Goal: Task Accomplishment & Management: Use online tool/utility

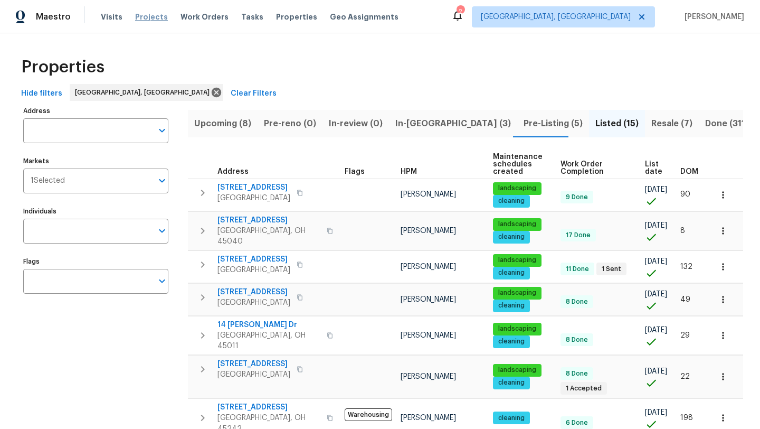
scroll to position [314, 0]
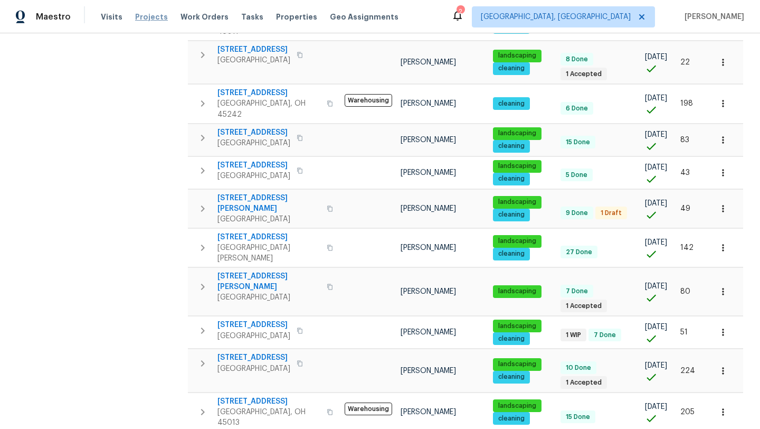
click at [141, 18] on span "Projects" at bounding box center [151, 17] width 33 height 11
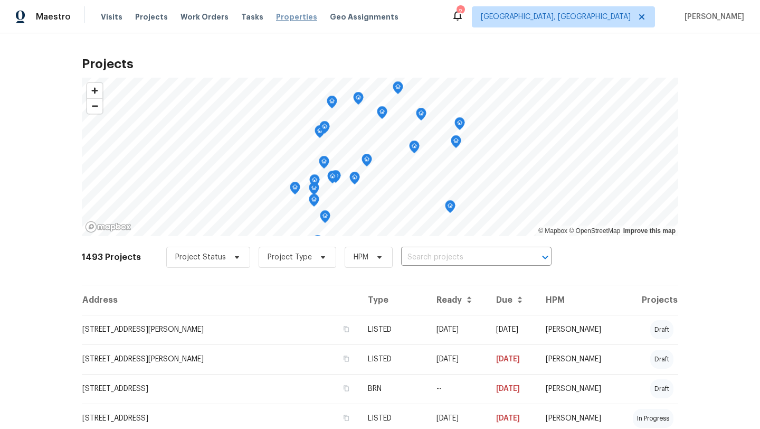
click at [280, 17] on span "Properties" at bounding box center [296, 17] width 41 height 11
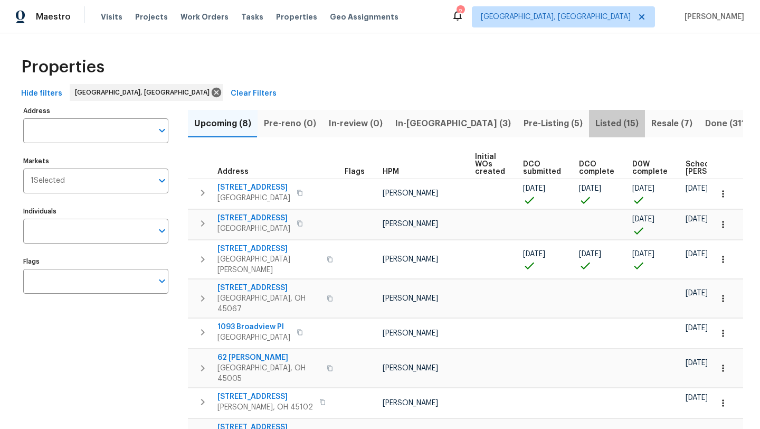
click at [595, 124] on span "Listed (15)" at bounding box center [616, 123] width 43 height 15
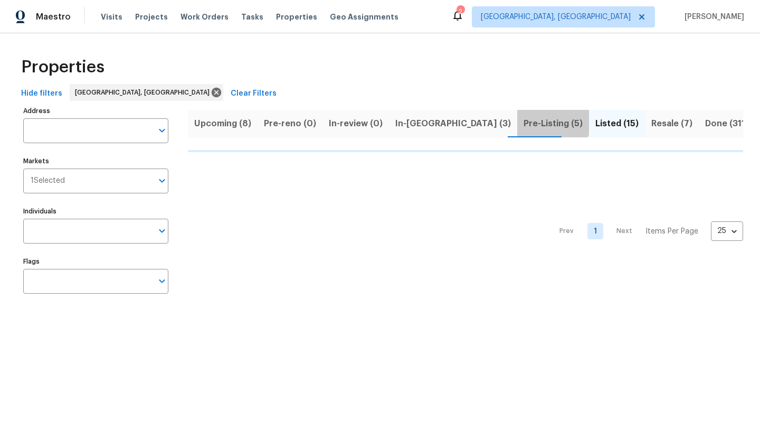
click at [524, 119] on span "Pre-Listing (5)" at bounding box center [553, 123] width 59 height 15
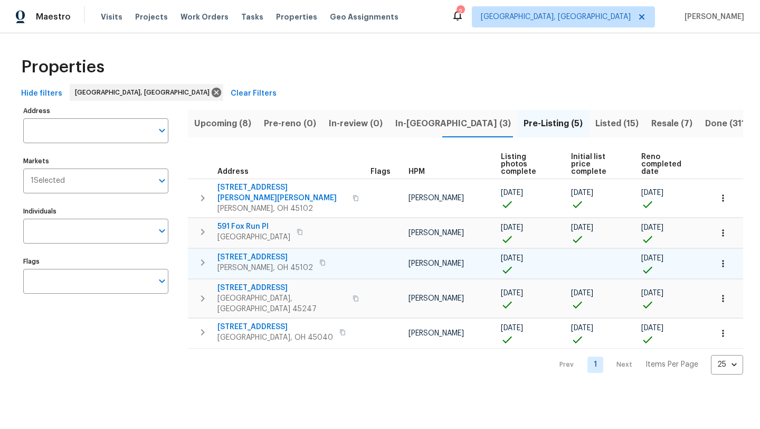
click at [248, 252] on span "[STREET_ADDRESS]" at bounding box center [265, 257] width 96 height 11
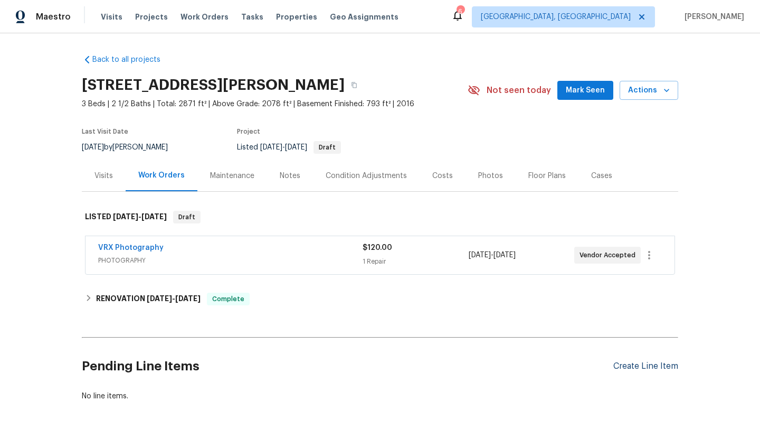
click at [628, 364] on div "Create Line Item" at bounding box center [645, 366] width 65 height 10
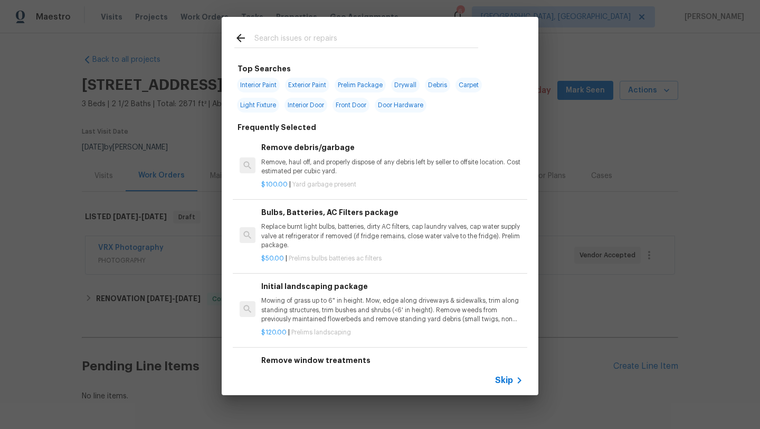
click at [341, 35] on input "text" at bounding box center [366, 40] width 224 height 16
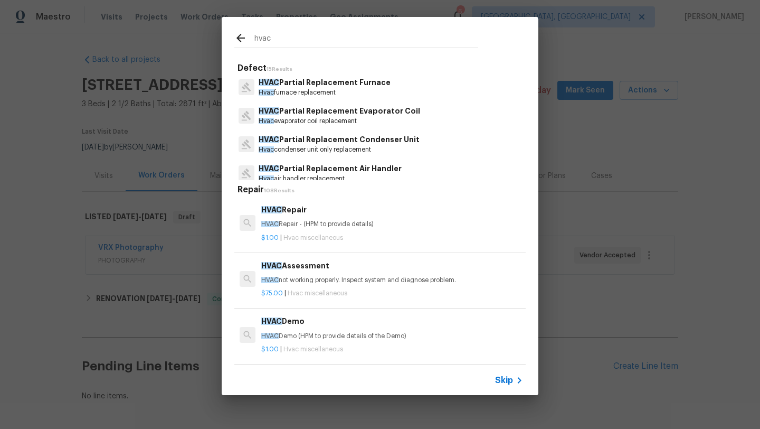
scroll to position [59, 0]
type input "hvac"
click at [309, 143] on p "HVAC Partial Replacement Condenser Unit" at bounding box center [339, 139] width 161 height 11
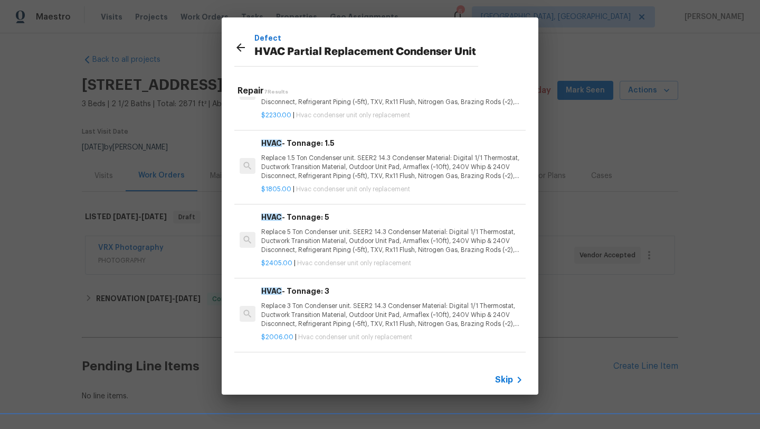
scroll to position [117, 0]
click at [306, 236] on p "Replace 5 Ton Condenser unit. SEER2 14.3 Condenser Material: Digital 1/1 Thermo…" at bounding box center [392, 239] width 262 height 27
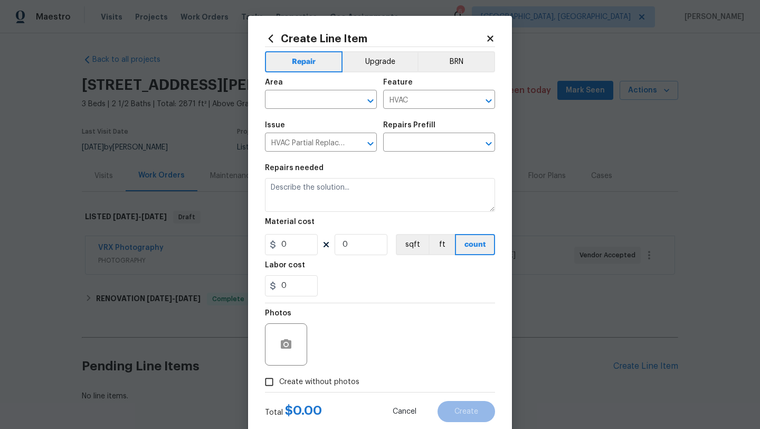
type input "HVAC - Tonnage: 5 $2,405.00"
type textarea "Replace 5 Ton Condenser unit. SEER2 14.3 Condenser Material: Digital 1/1 Thermo…"
type input "2405"
type input "1"
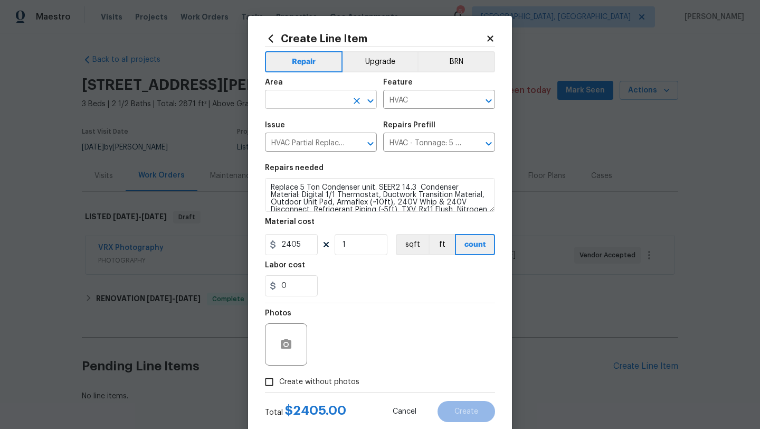
click at [292, 105] on input "text" at bounding box center [306, 100] width 82 height 16
click at [293, 142] on li "Interior Overall" at bounding box center [321, 141] width 112 height 17
type input "Interior Overall"
click at [299, 244] on input "2405" at bounding box center [291, 244] width 53 height 21
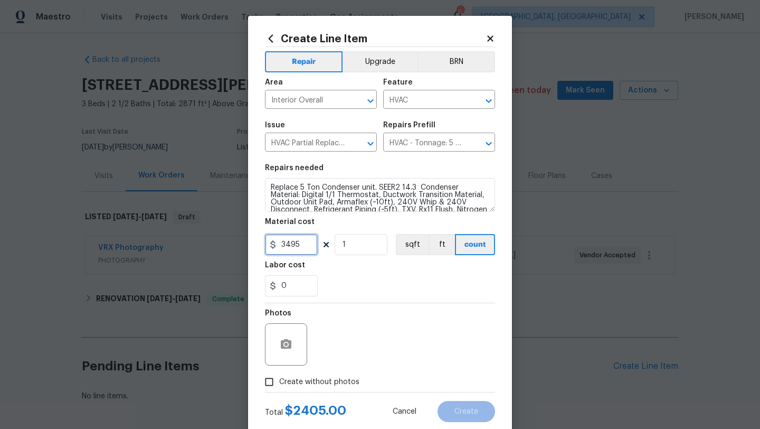
type input "3495"
click at [293, 384] on span "Create without photos" at bounding box center [319, 381] width 80 height 11
click at [279, 384] on input "Create without photos" at bounding box center [269, 382] width 20 height 20
checkbox input "true"
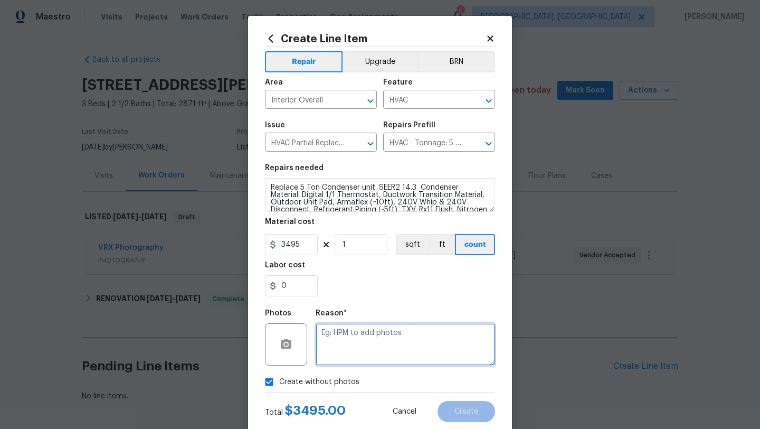
click at [350, 352] on textarea at bounding box center [405, 344] width 179 height 42
type textarea "later"
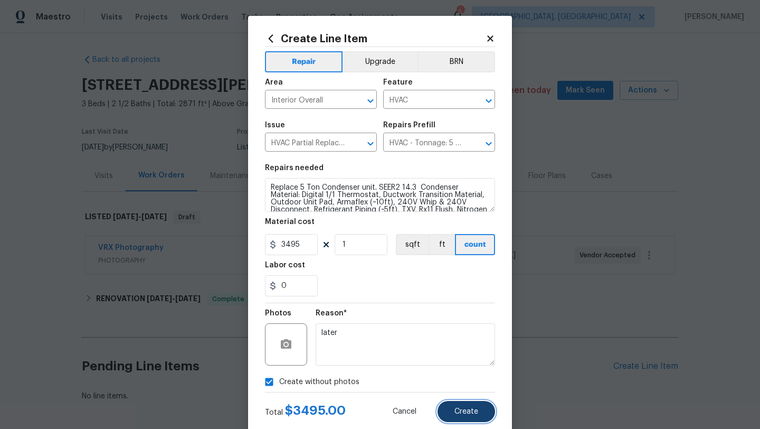
click at [458, 413] on span "Create" at bounding box center [466, 411] width 24 height 8
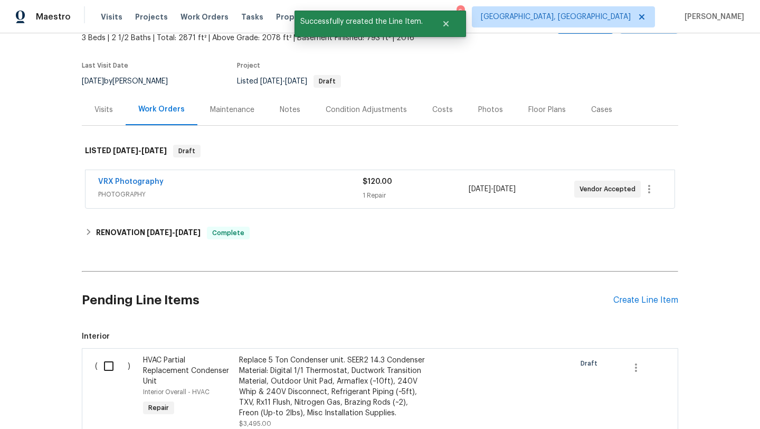
scroll to position [87, 0]
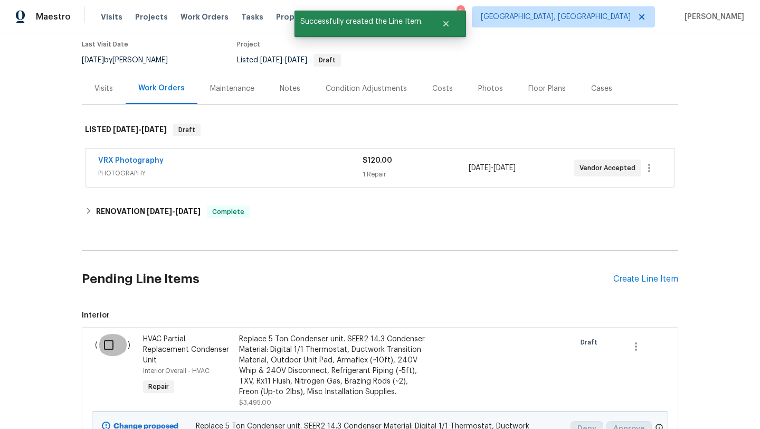
click at [102, 343] on input "checkbox" at bounding box center [113, 345] width 30 height 22
checkbox input "true"
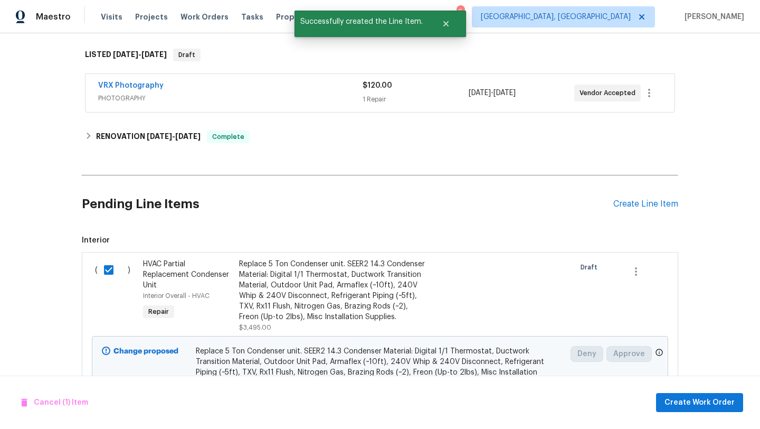
scroll to position [168, 0]
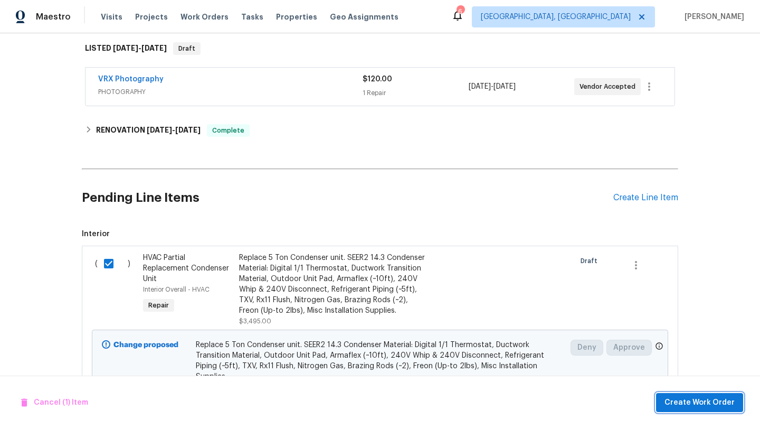
click at [668, 400] on button "Create Work Order" at bounding box center [699, 403] width 87 height 20
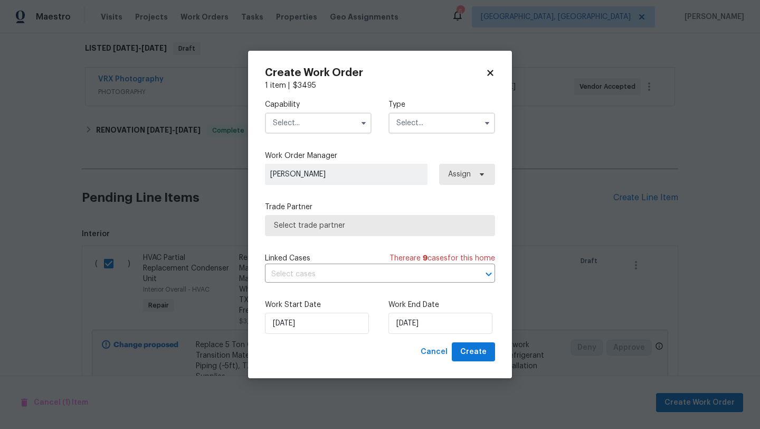
click at [317, 126] on input "text" at bounding box center [318, 122] width 107 height 21
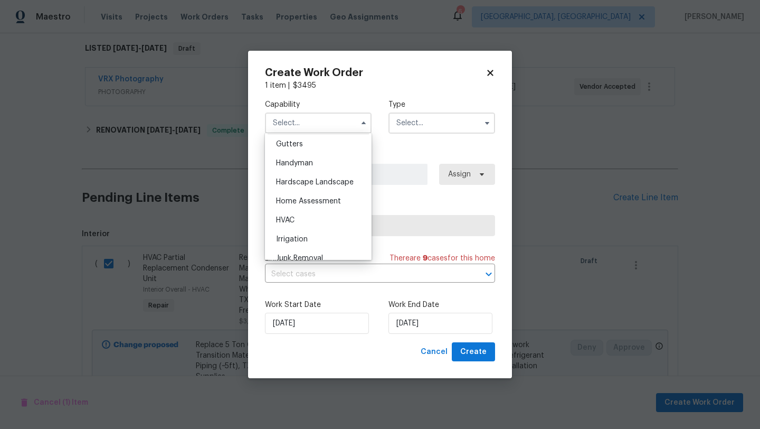
scroll to position [574, 0]
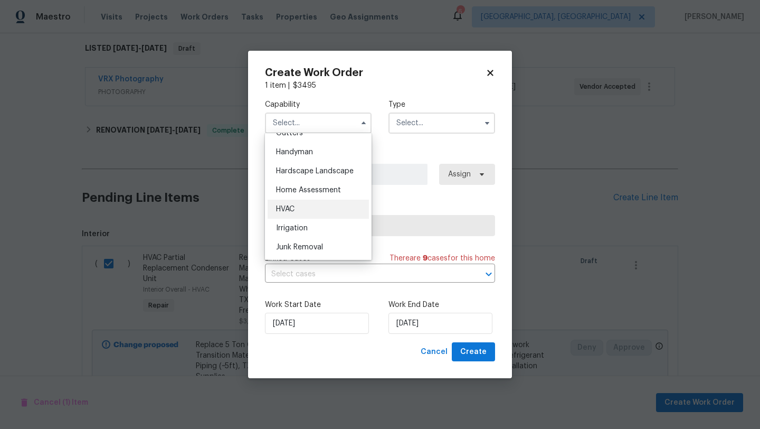
click at [297, 204] on div "HVAC" at bounding box center [318, 209] width 101 height 19
type input "HVAC"
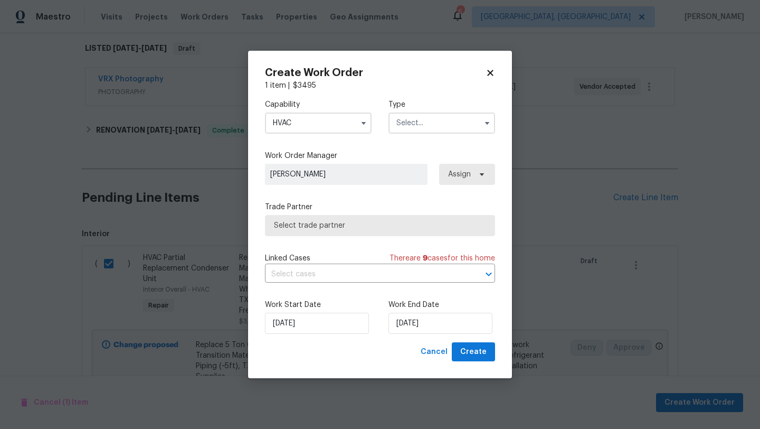
click at [435, 118] on input "text" at bounding box center [441, 122] width 107 height 21
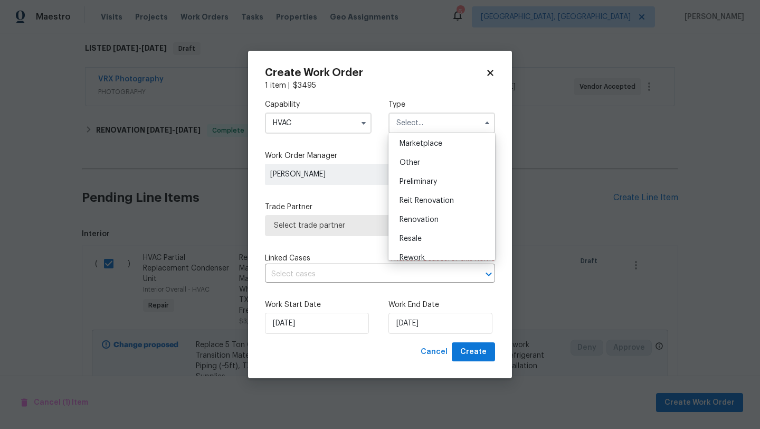
scroll to position [193, 0]
click at [419, 217] on span "Renovation" at bounding box center [419, 218] width 39 height 7
type input "Renovation"
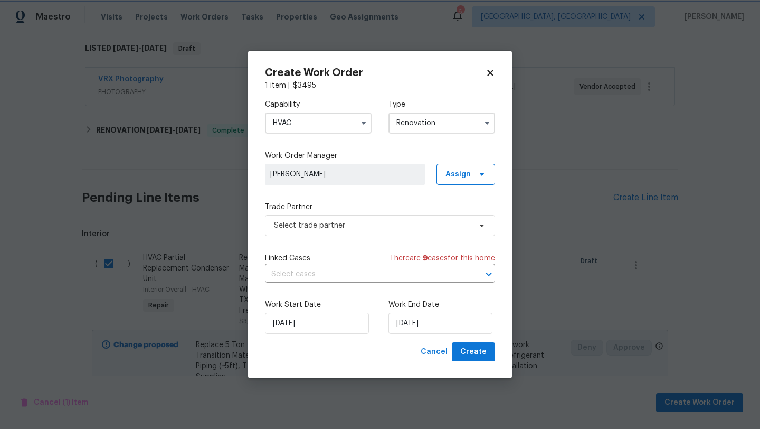
scroll to position [0, 0]
click at [360, 222] on span "Select trade partner" at bounding box center [372, 225] width 197 height 11
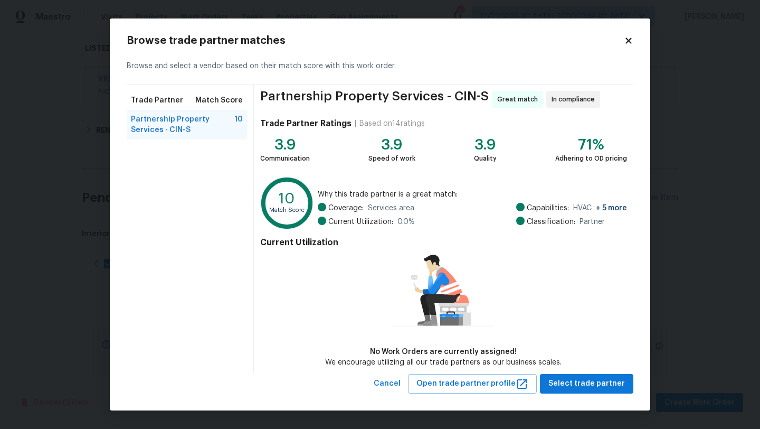
click at [622, 42] on h2 "Browse trade partner matches" at bounding box center [375, 40] width 497 height 11
click at [631, 41] on icon at bounding box center [629, 41] width 10 height 10
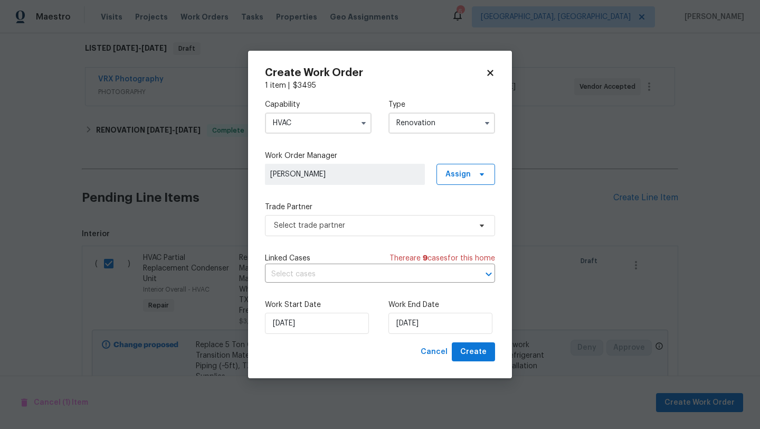
click at [331, 125] on input "HVAC" at bounding box center [318, 122] width 107 height 21
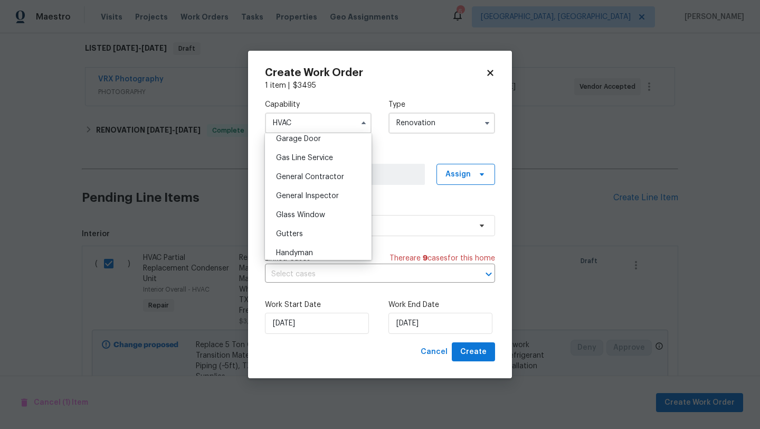
scroll to position [474, 0]
click at [311, 171] on div "General Contractor" at bounding box center [318, 175] width 101 height 19
type input "General Contractor"
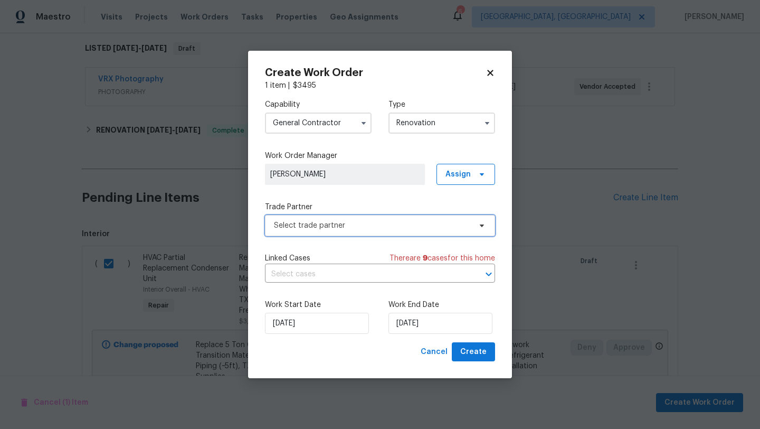
click at [332, 226] on span "Select trade partner" at bounding box center [372, 225] width 197 height 11
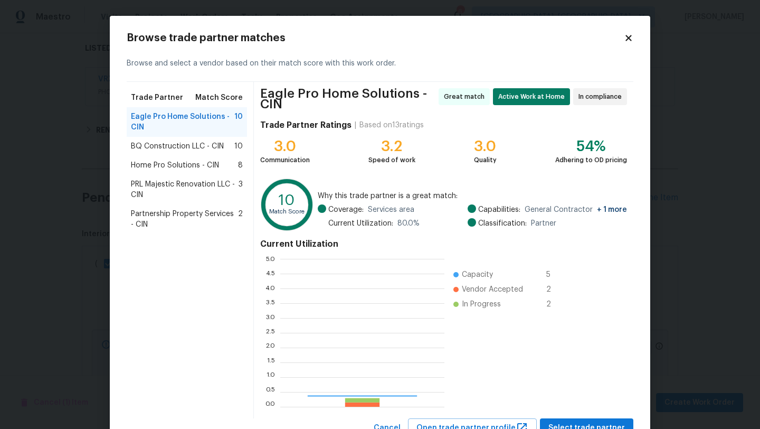
scroll to position [148, 164]
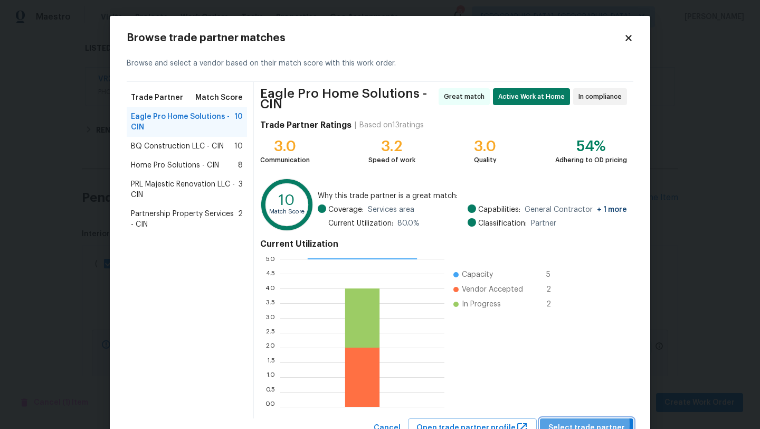
click at [568, 424] on span "Select trade partner" at bounding box center [586, 427] width 77 height 13
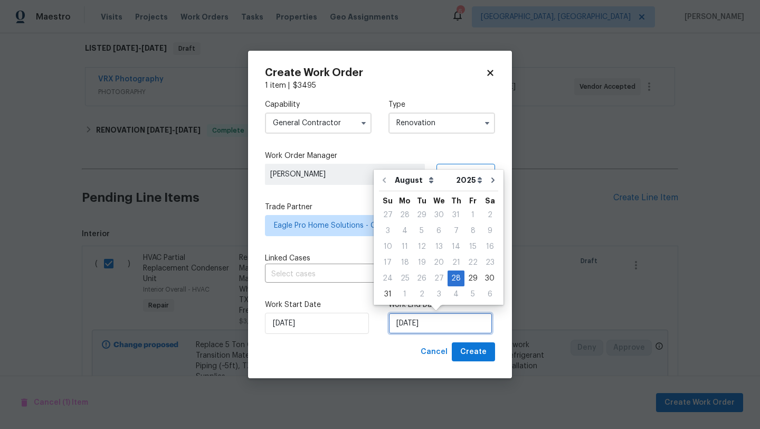
click at [426, 322] on input "8/28/2025" at bounding box center [440, 322] width 104 height 21
click at [406, 291] on div "1" at bounding box center [404, 294] width 17 height 15
type input "9/1/2025"
select select "8"
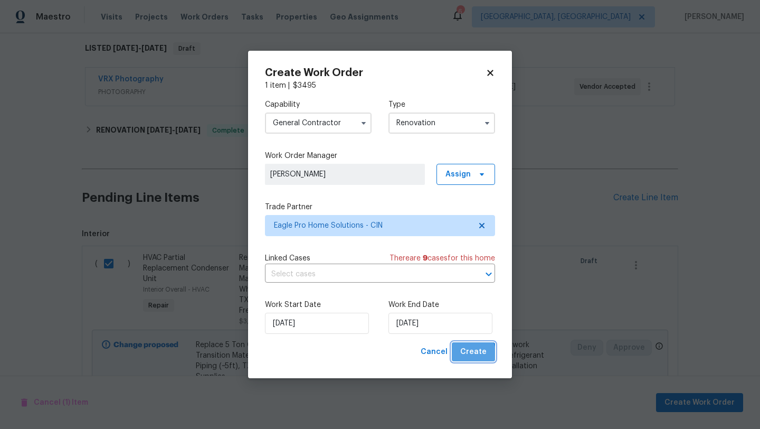
click at [468, 355] on span "Create" at bounding box center [473, 351] width 26 height 13
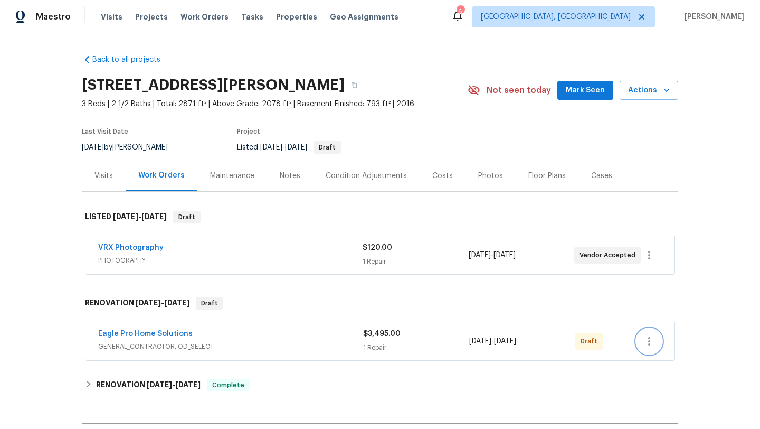
click at [656, 336] on button "button" at bounding box center [649, 340] width 25 height 25
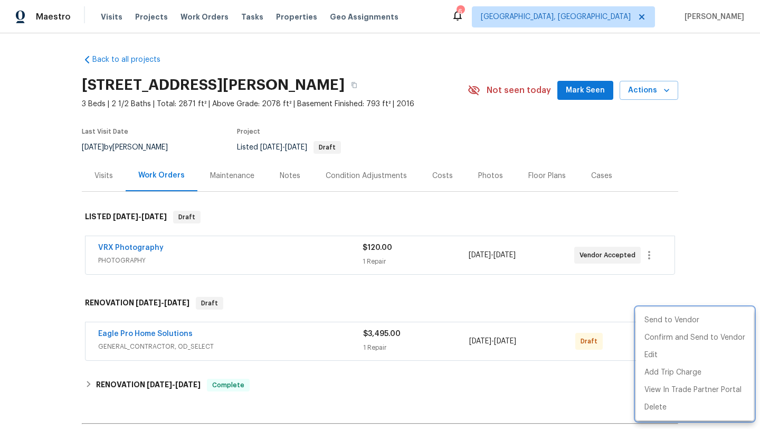
click at [574, 308] on div at bounding box center [380, 214] width 760 height 429
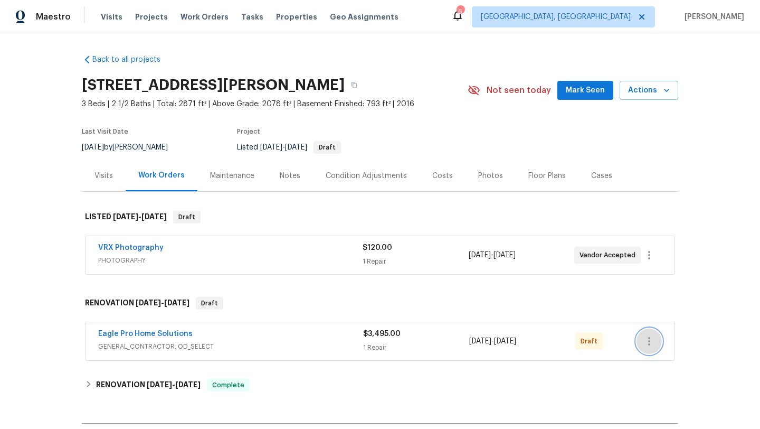
click at [650, 342] on icon "button" at bounding box center [649, 341] width 13 height 13
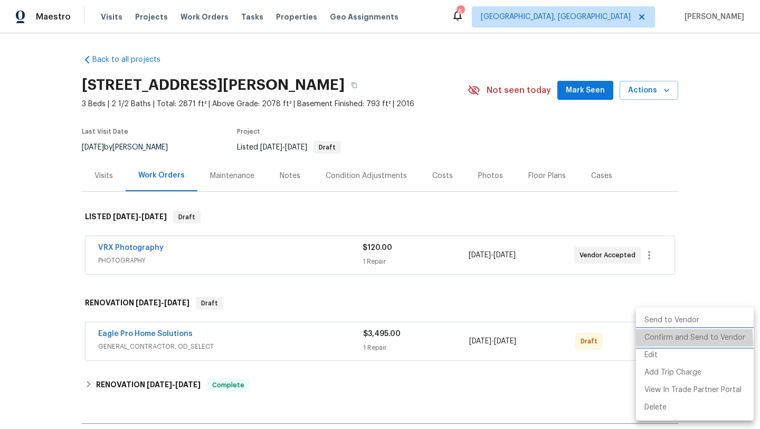
click at [660, 341] on li "Confirm and Send to Vendor" at bounding box center [695, 337] width 118 height 17
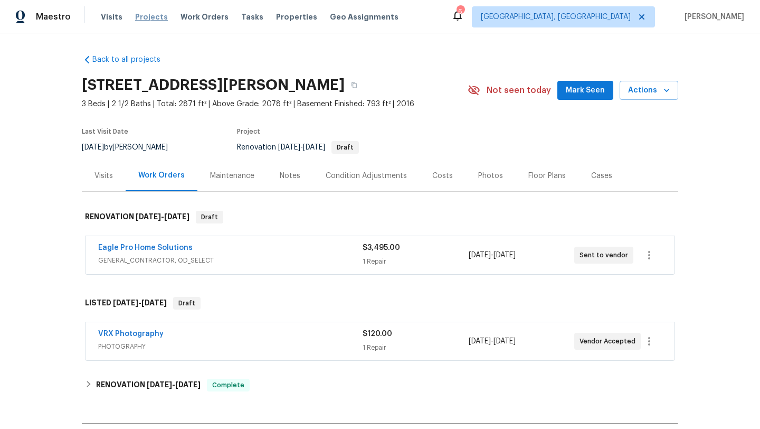
click at [146, 17] on span "Projects" at bounding box center [151, 17] width 33 height 11
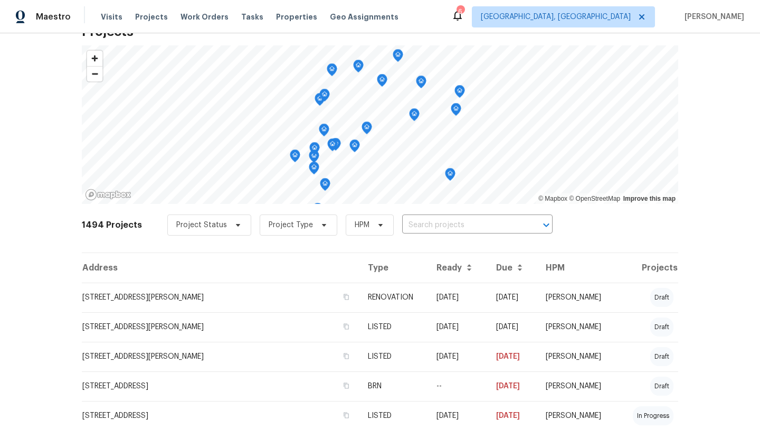
scroll to position [33, 0]
click at [115, 14] on span "Visits" at bounding box center [112, 17] width 22 height 11
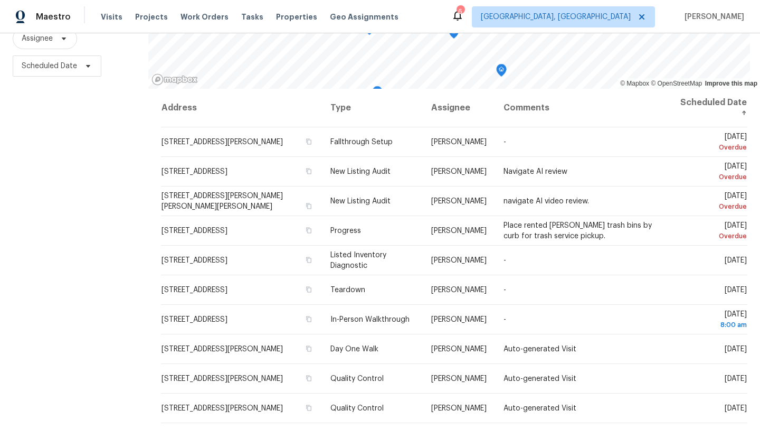
scroll to position [137, 0]
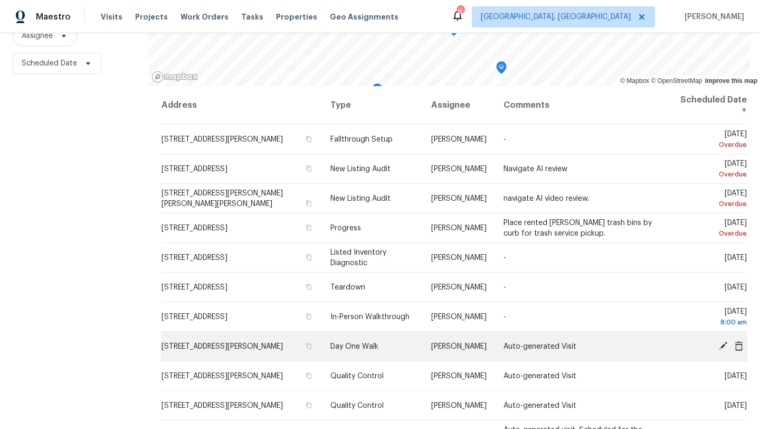
click at [737, 347] on icon at bounding box center [739, 345] width 8 height 10
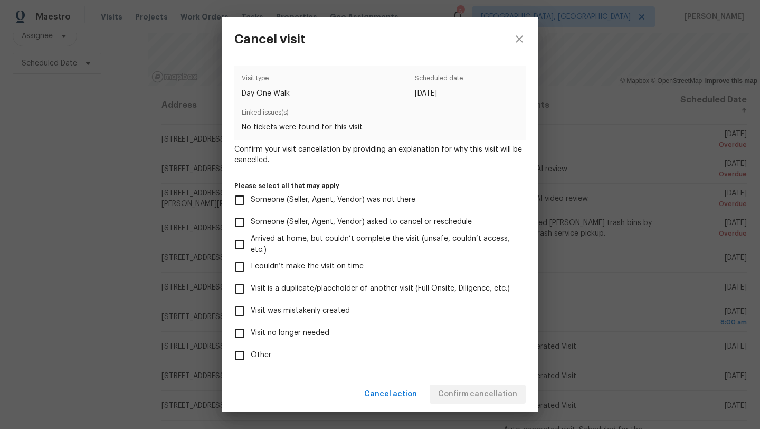
click at [257, 352] on span "Other" at bounding box center [261, 354] width 21 height 11
click at [251, 352] on input "Other" at bounding box center [240, 355] width 22 height 22
checkbox input "true"
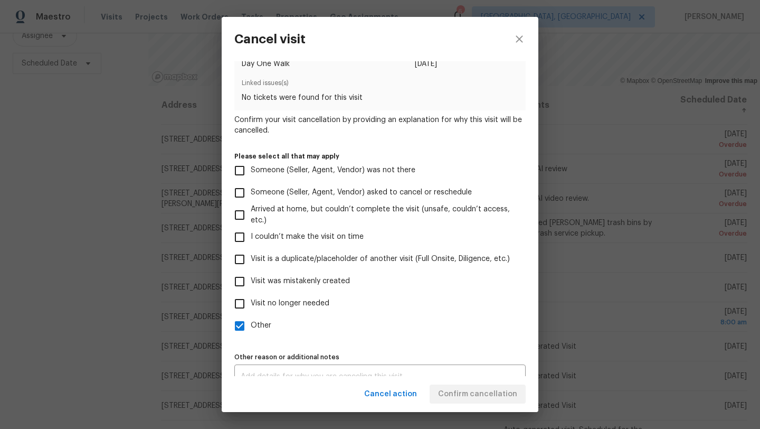
scroll to position [46, 0]
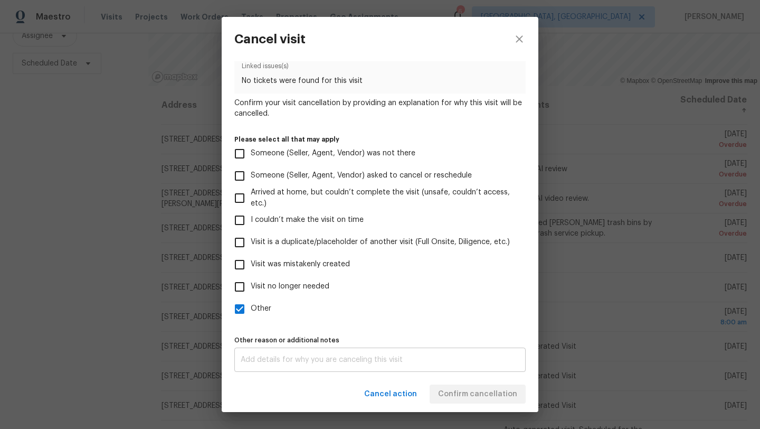
click at [284, 353] on div "x Other reason or additional notes" at bounding box center [379, 359] width 291 height 24
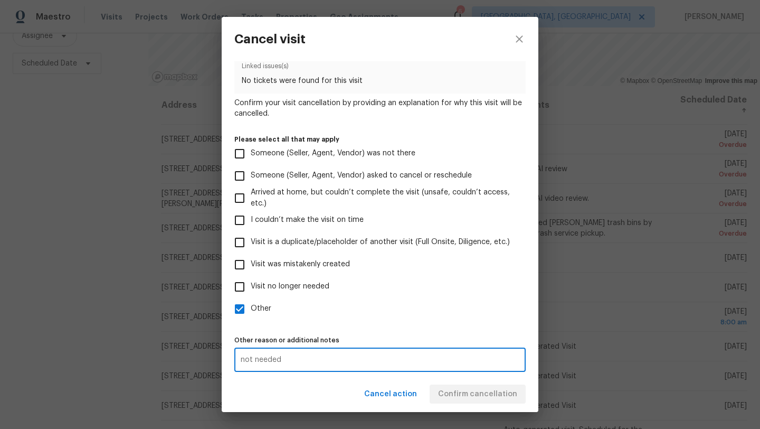
type textarea "not needed"
click at [376, 327] on div "Visit type Day One Walk Scheduled date 8/29/2025 Linked issues(s) No tickets we…" at bounding box center [379, 195] width 291 height 353
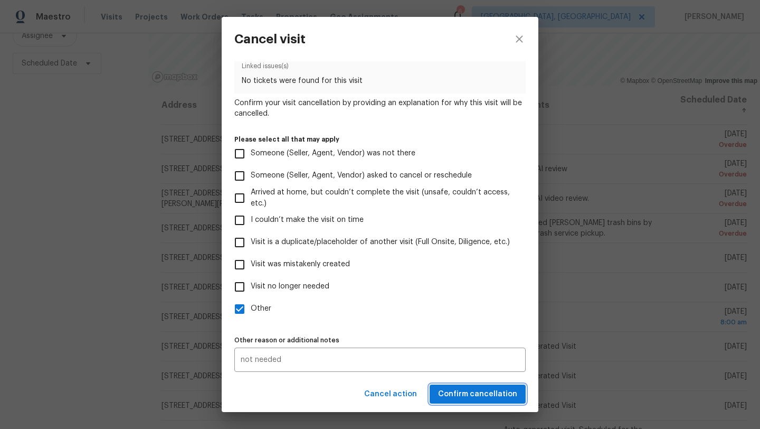
click at [457, 395] on span "Confirm cancellation" at bounding box center [477, 393] width 79 height 13
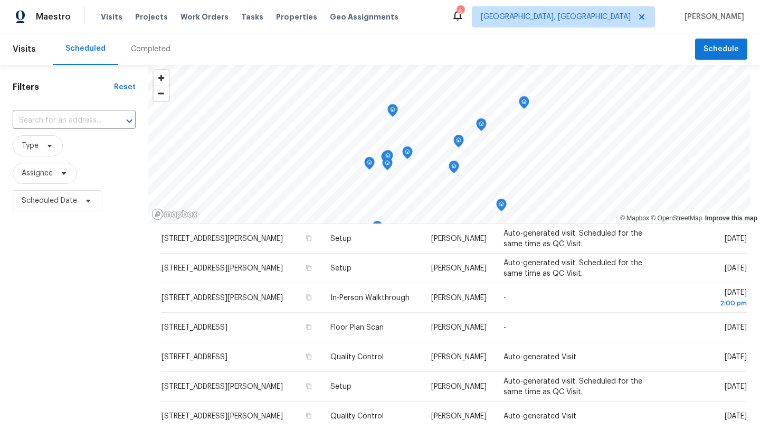
scroll to position [315, 0]
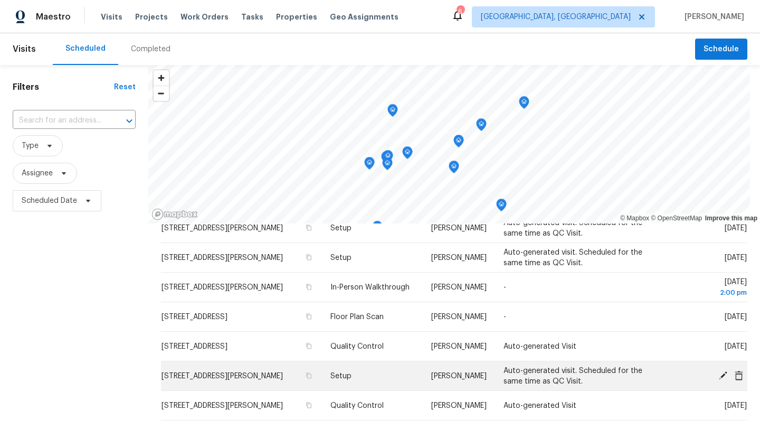
click at [742, 373] on icon at bounding box center [739, 375] width 8 height 10
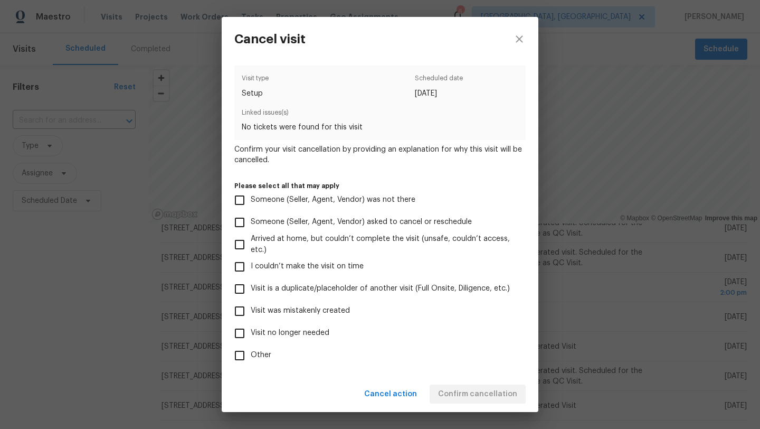
click at [286, 314] on span "Visit was mistakenly created" at bounding box center [300, 310] width 99 height 11
click at [251, 314] on input "Visit was mistakenly created" at bounding box center [240, 311] width 22 height 22
checkbox input "true"
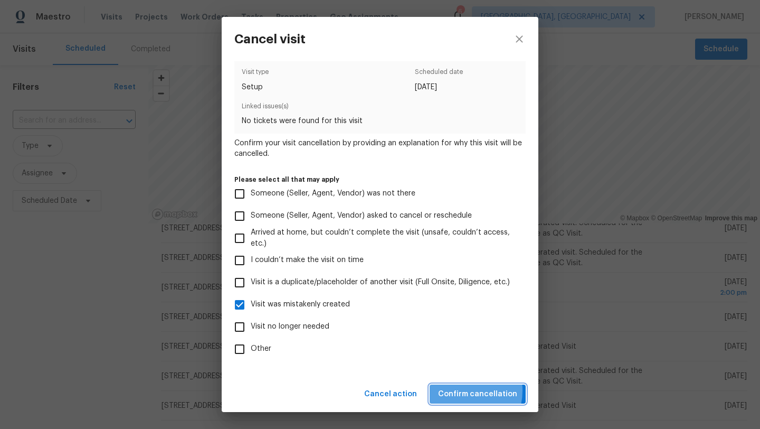
click at [462, 390] on span "Confirm cancellation" at bounding box center [477, 393] width 79 height 13
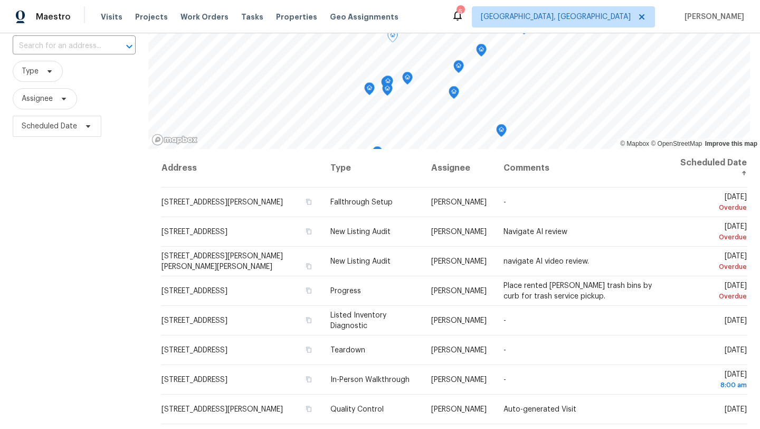
scroll to position [50, 0]
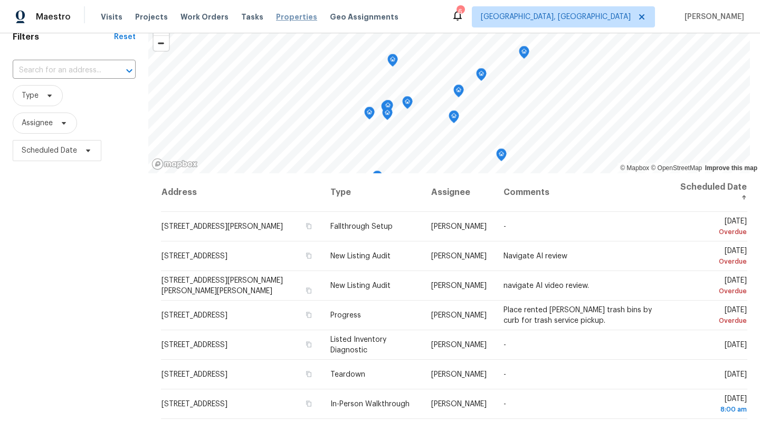
click at [281, 12] on span "Properties" at bounding box center [296, 17] width 41 height 11
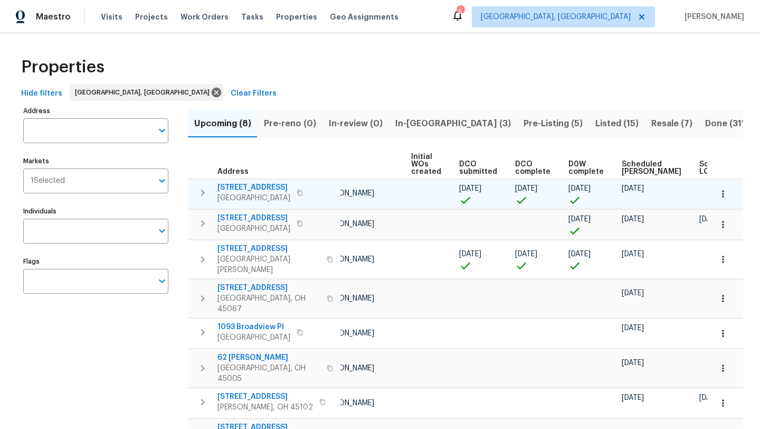
scroll to position [0, 116]
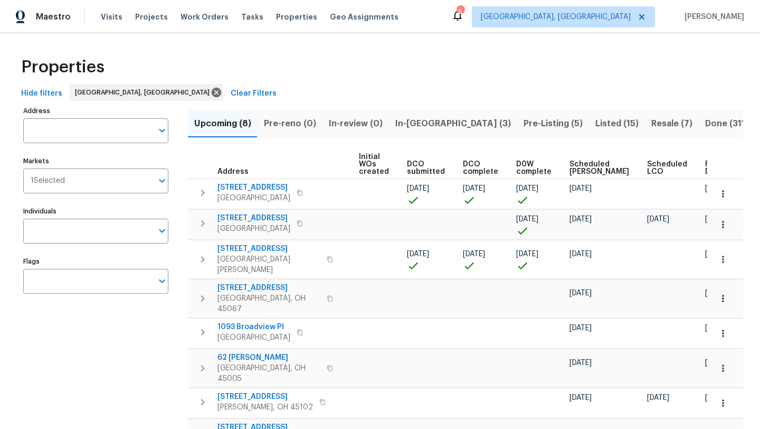
click at [705, 170] on span "Ready Date" at bounding box center [716, 167] width 23 height 15
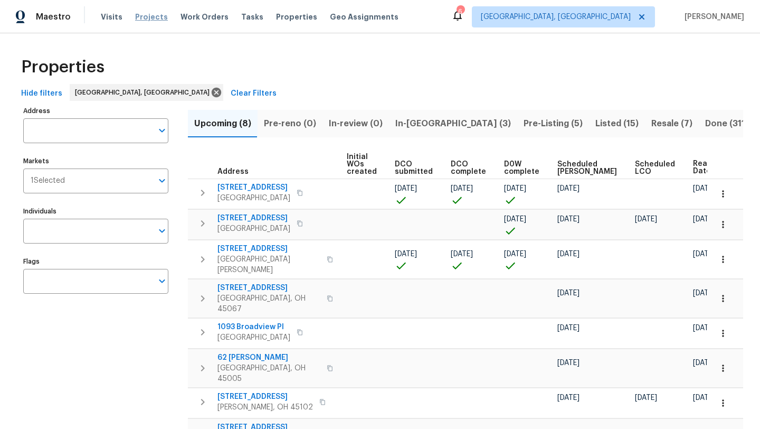
click at [139, 16] on span "Projects" at bounding box center [151, 17] width 33 height 11
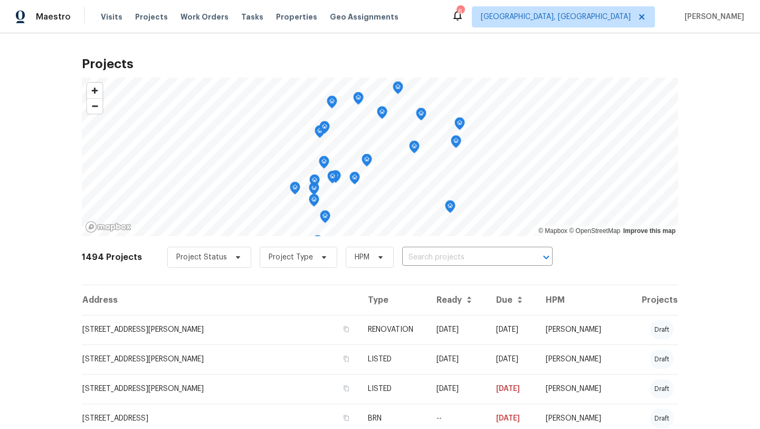
click at [462, 15] on icon at bounding box center [457, 16] width 8 height 11
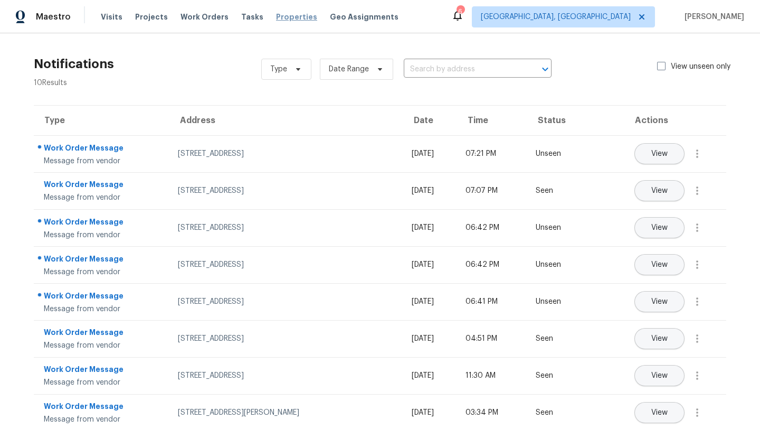
click at [279, 14] on span "Properties" at bounding box center [296, 17] width 41 height 11
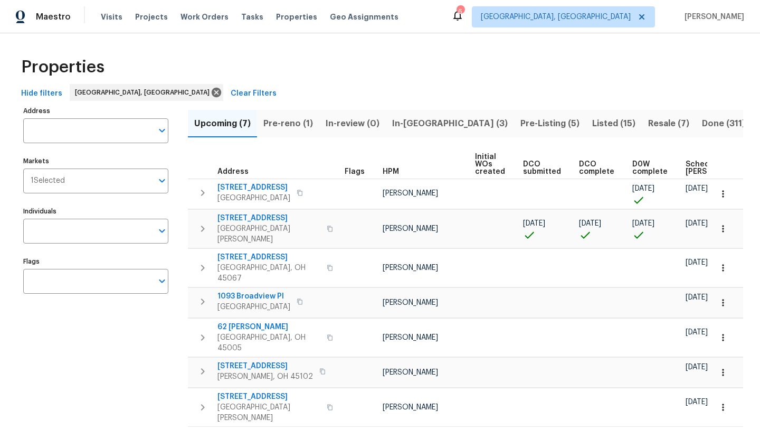
click at [290, 122] on span "Pre-reno (1)" at bounding box center [288, 123] width 50 height 15
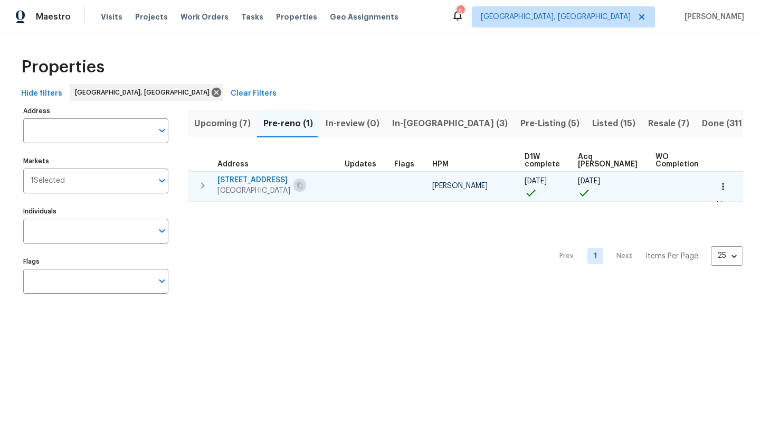
click at [305, 189] on button "button" at bounding box center [299, 185] width 13 height 15
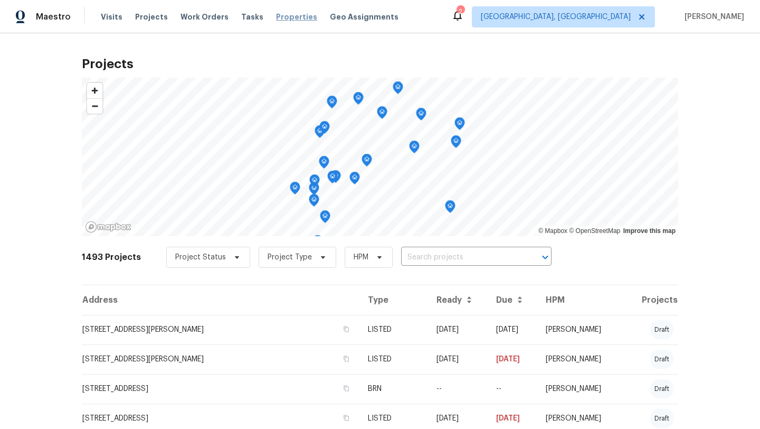
click at [283, 17] on span "Properties" at bounding box center [296, 17] width 41 height 11
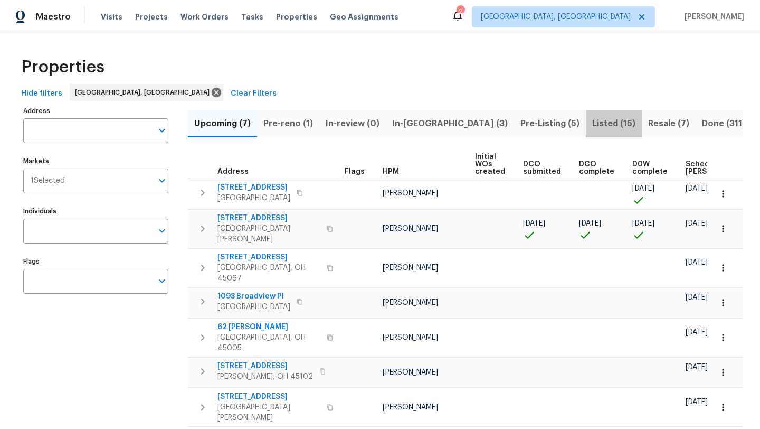
click at [592, 125] on span "Listed (15)" at bounding box center [613, 123] width 43 height 15
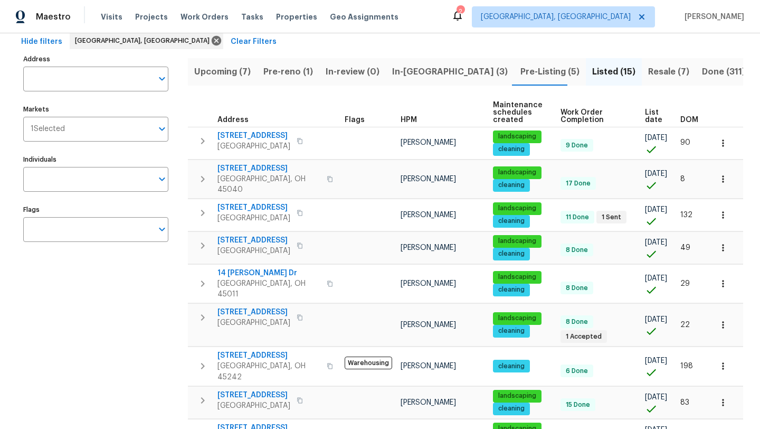
scroll to position [41, 0]
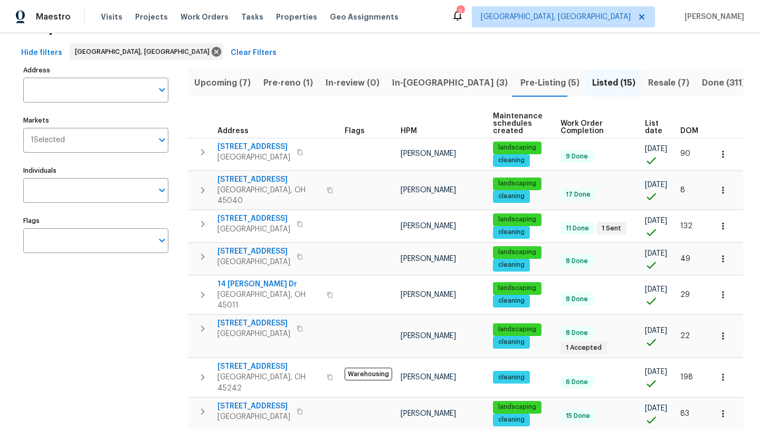
click at [520, 79] on span "Pre-Listing (5)" at bounding box center [549, 82] width 59 height 15
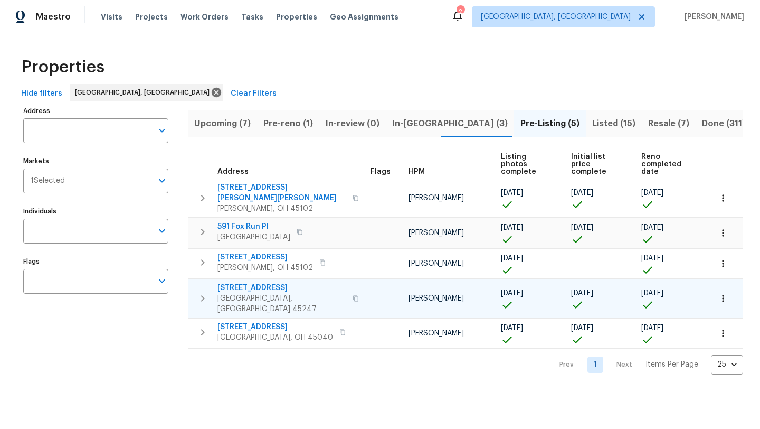
click at [238, 293] on span "[GEOGRAPHIC_DATA], [GEOGRAPHIC_DATA] 45247" at bounding box center [281, 303] width 129 height 21
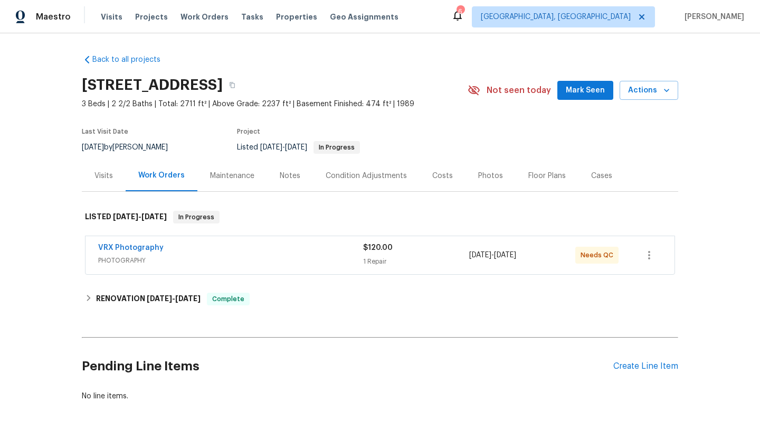
click at [102, 169] on div "Visits" at bounding box center [104, 175] width 44 height 31
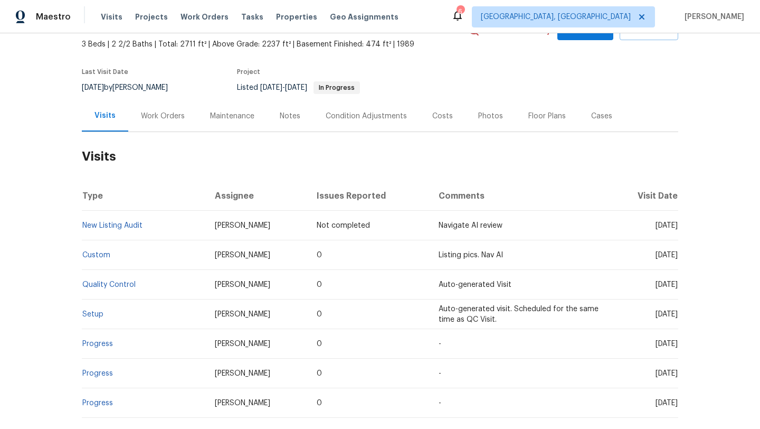
scroll to position [60, 0]
click at [92, 315] on link "Setup" at bounding box center [92, 313] width 21 height 7
